Goal: Transaction & Acquisition: Download file/media

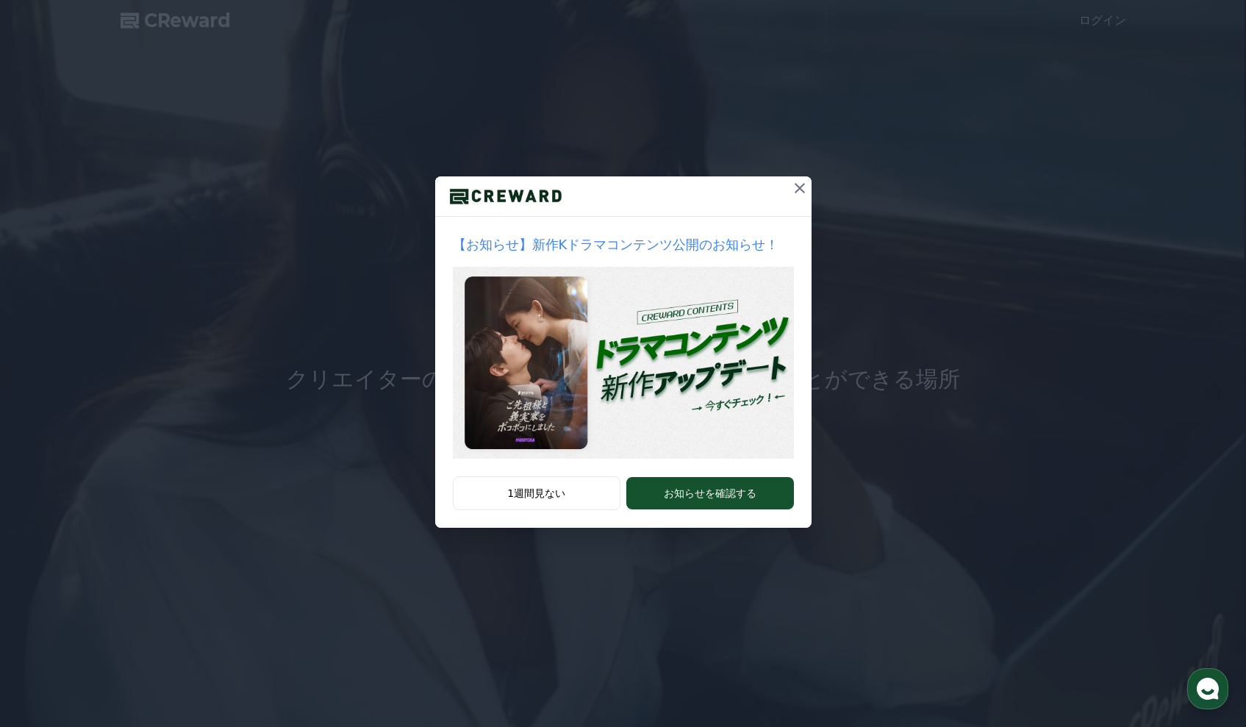
click at [802, 192] on icon at bounding box center [800, 188] width 18 height 18
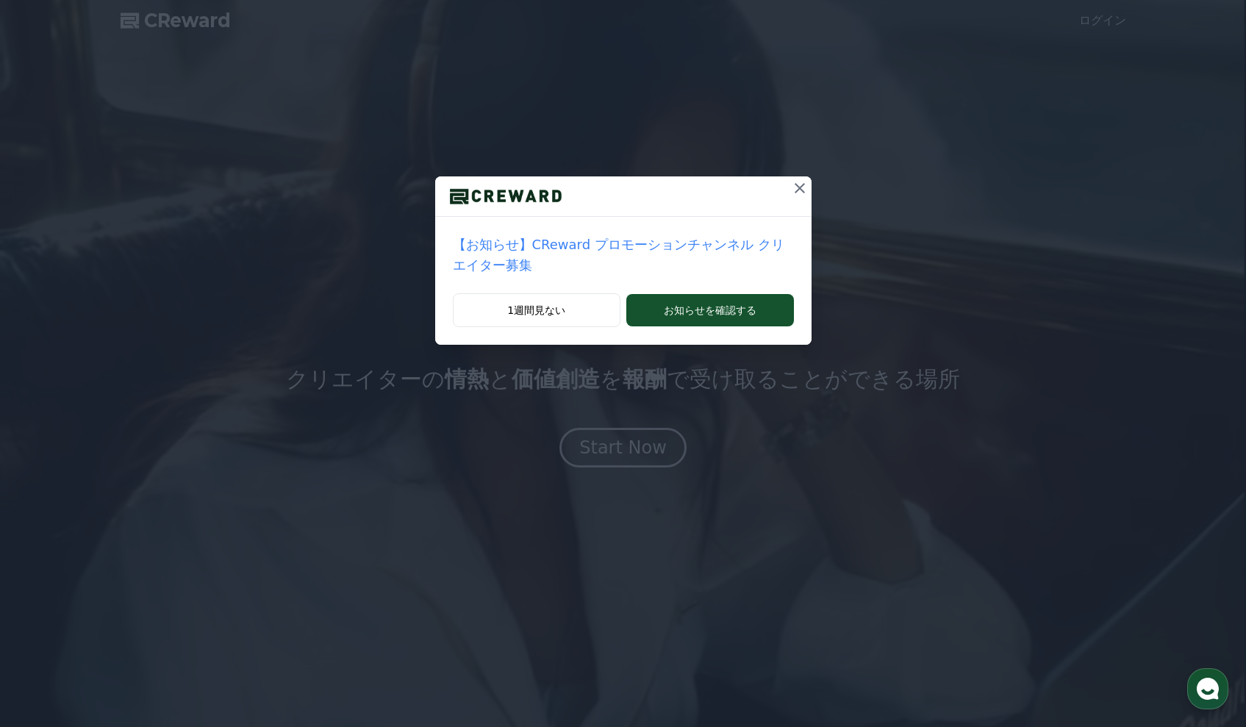
click at [802, 192] on icon at bounding box center [800, 188] width 18 height 18
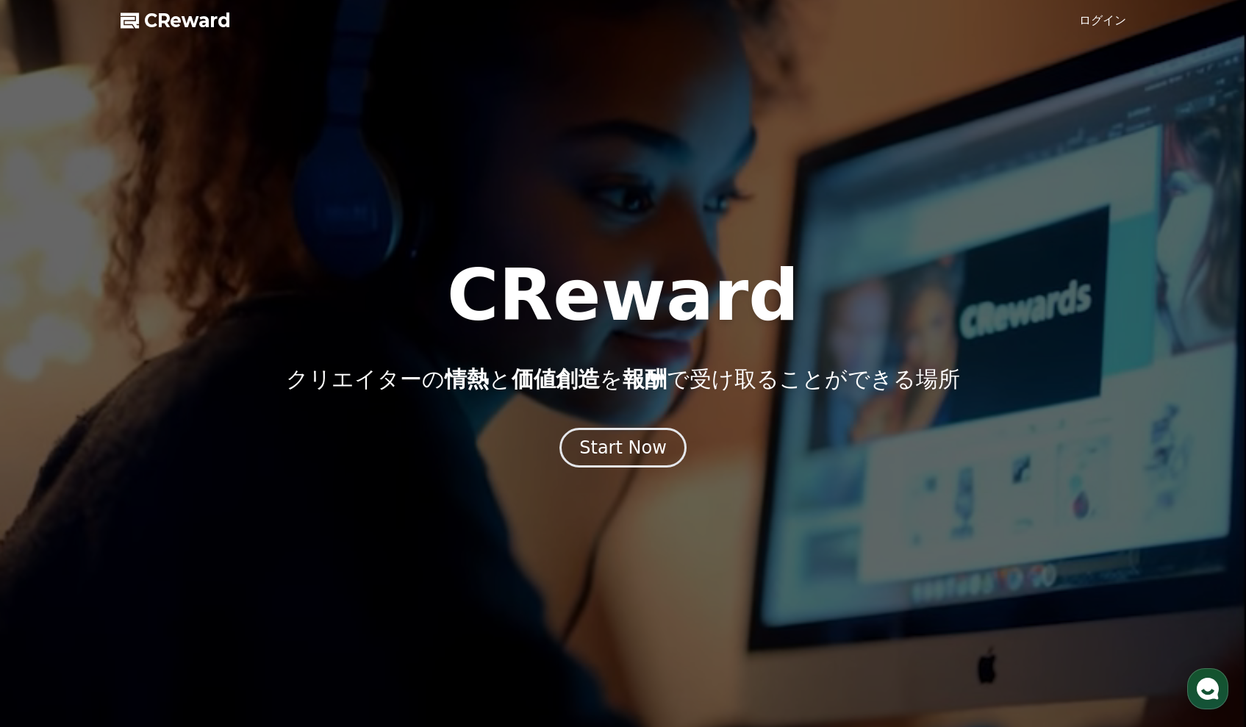
click at [1115, 19] on link "ログイン" at bounding box center [1102, 21] width 47 height 18
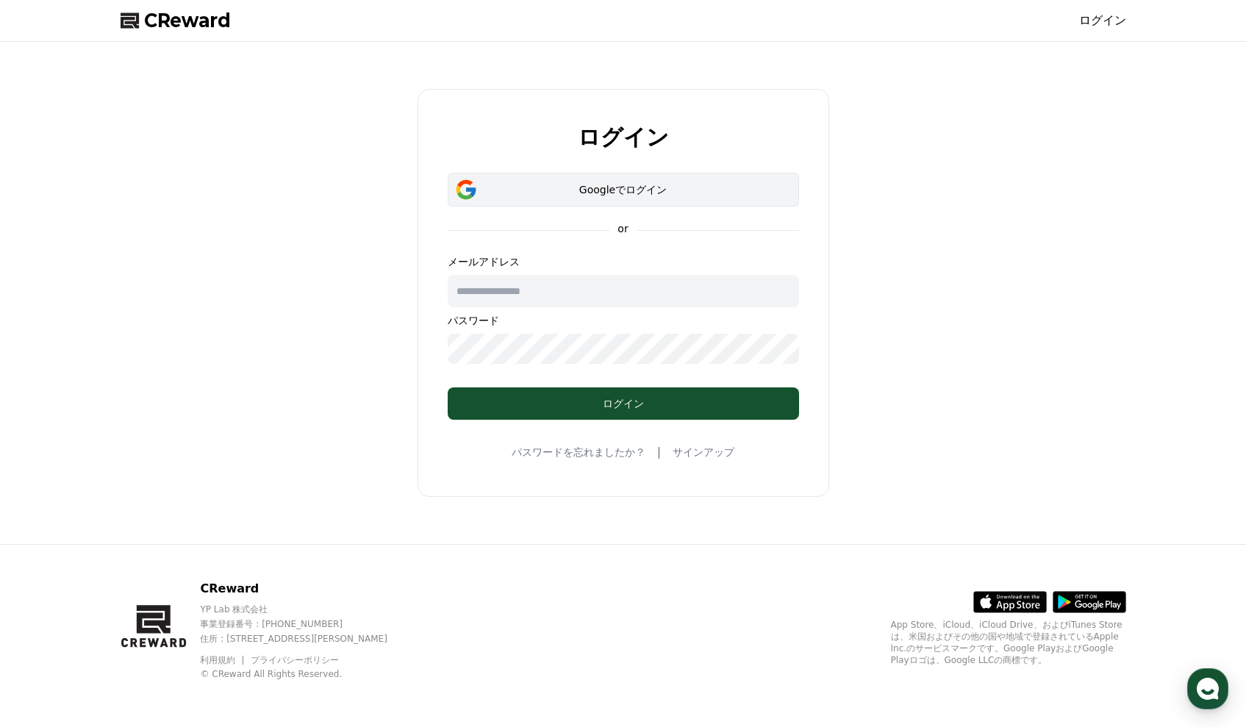
click at [601, 199] on button "Googleでログイン" at bounding box center [623, 190] width 351 height 34
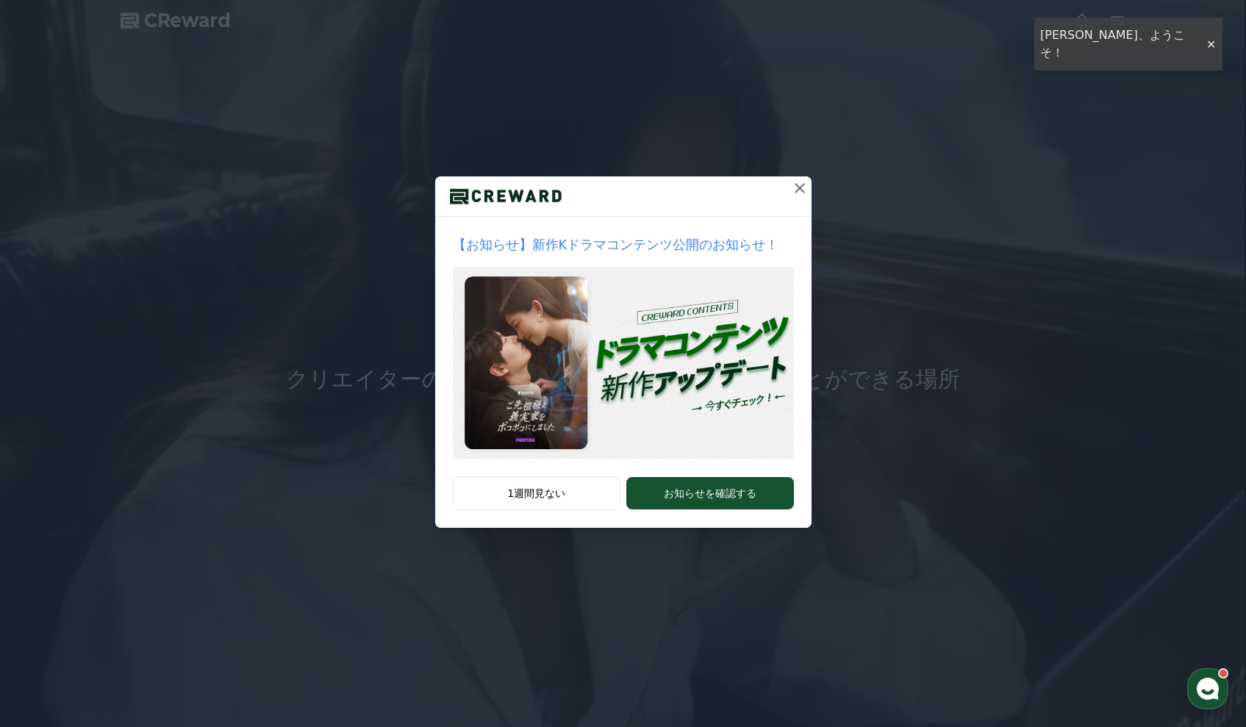
click at [796, 189] on icon at bounding box center [800, 188] width 18 height 18
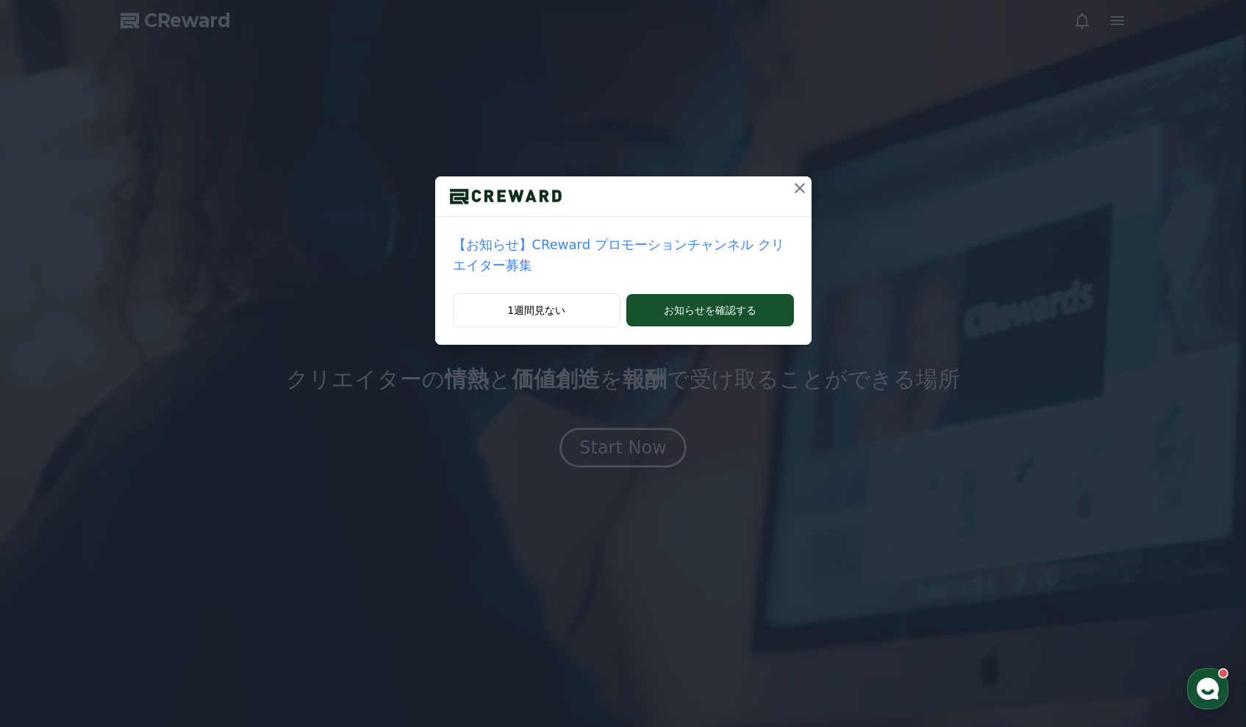
click at [807, 185] on icon at bounding box center [800, 188] width 18 height 18
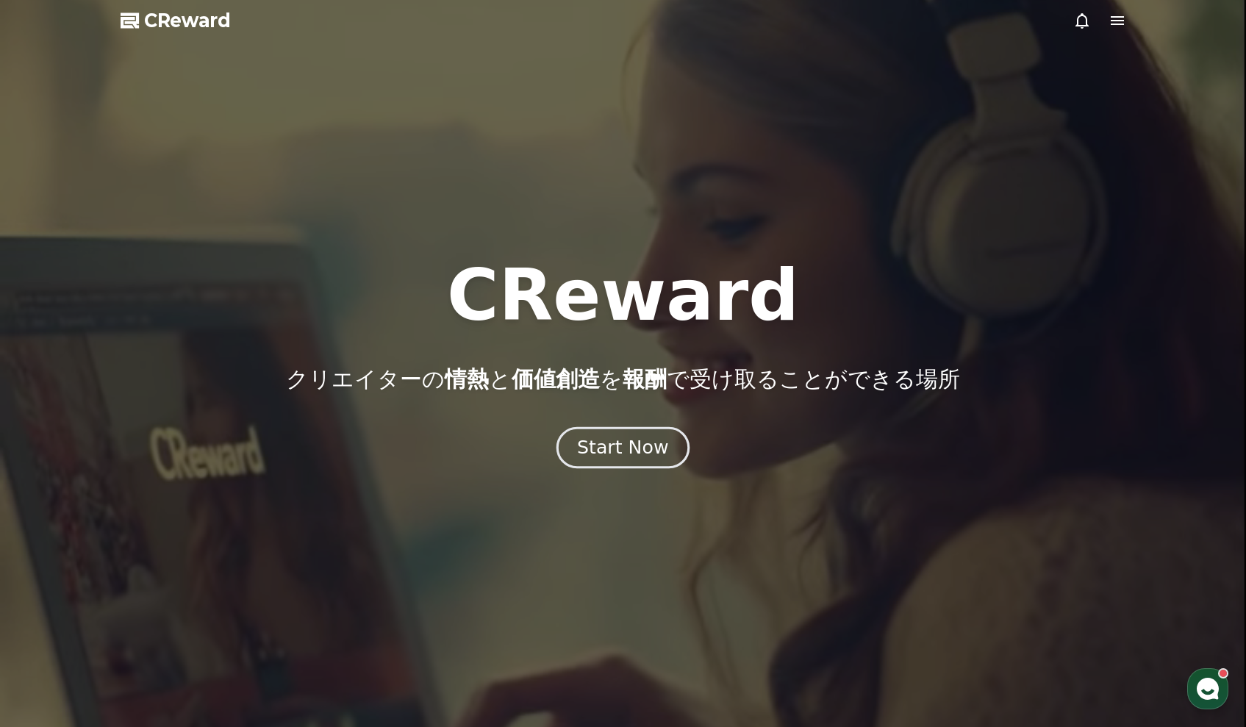
click at [640, 439] on div "Start Now" at bounding box center [622, 447] width 91 height 25
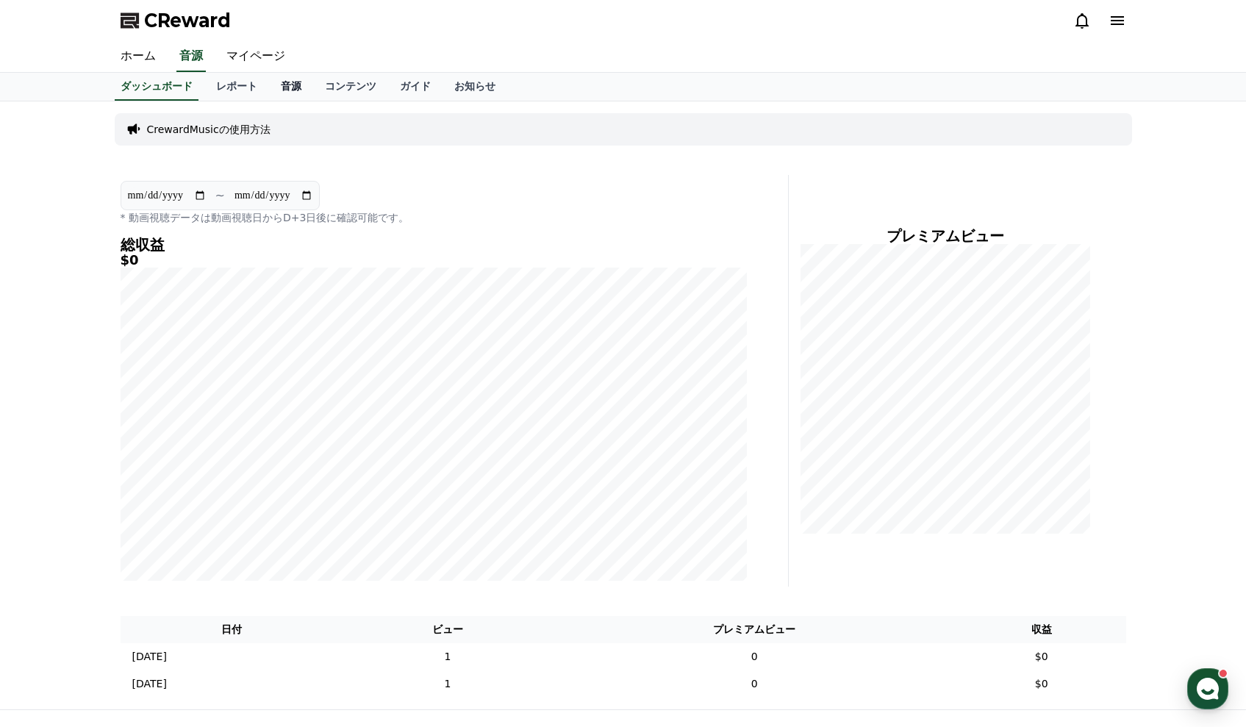
click at [296, 89] on link "音源" at bounding box center [291, 87] width 44 height 28
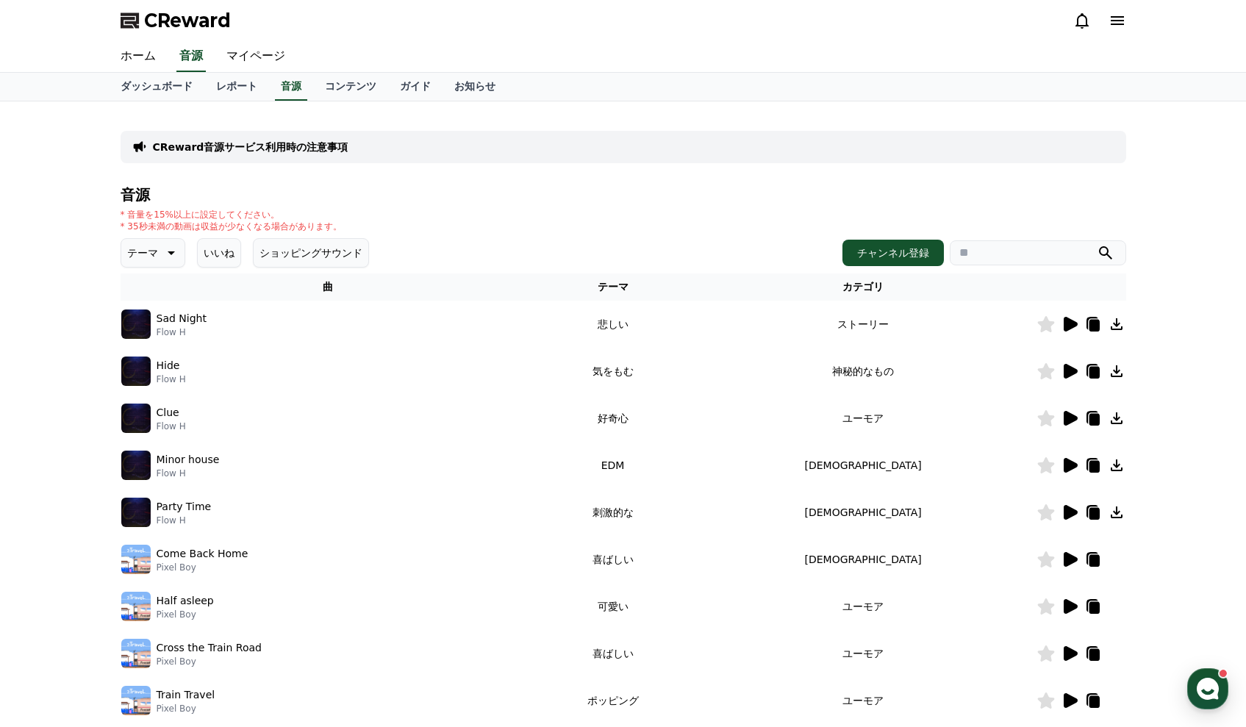
click at [1068, 331] on icon at bounding box center [1071, 324] width 14 height 15
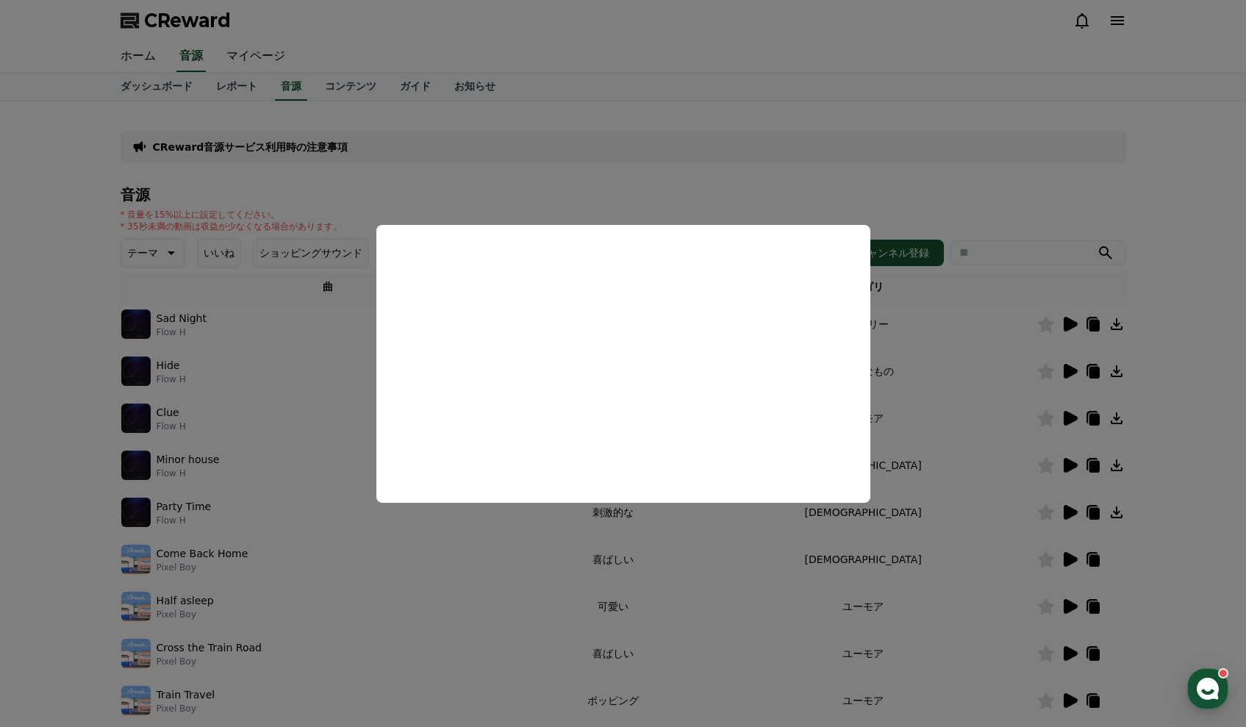
click at [1098, 326] on button "close modal" at bounding box center [623, 363] width 1246 height 727
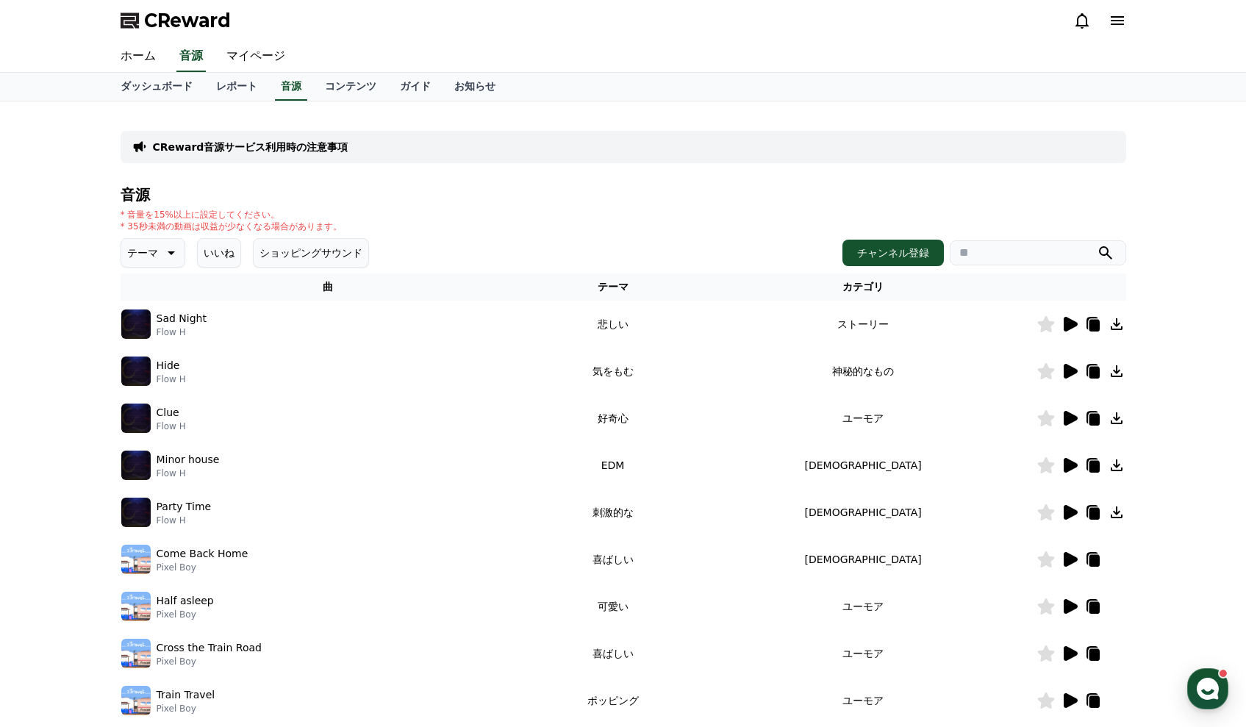
click at [1097, 326] on icon at bounding box center [1094, 326] width 10 height 12
